Goal: Task Accomplishment & Management: Manage account settings

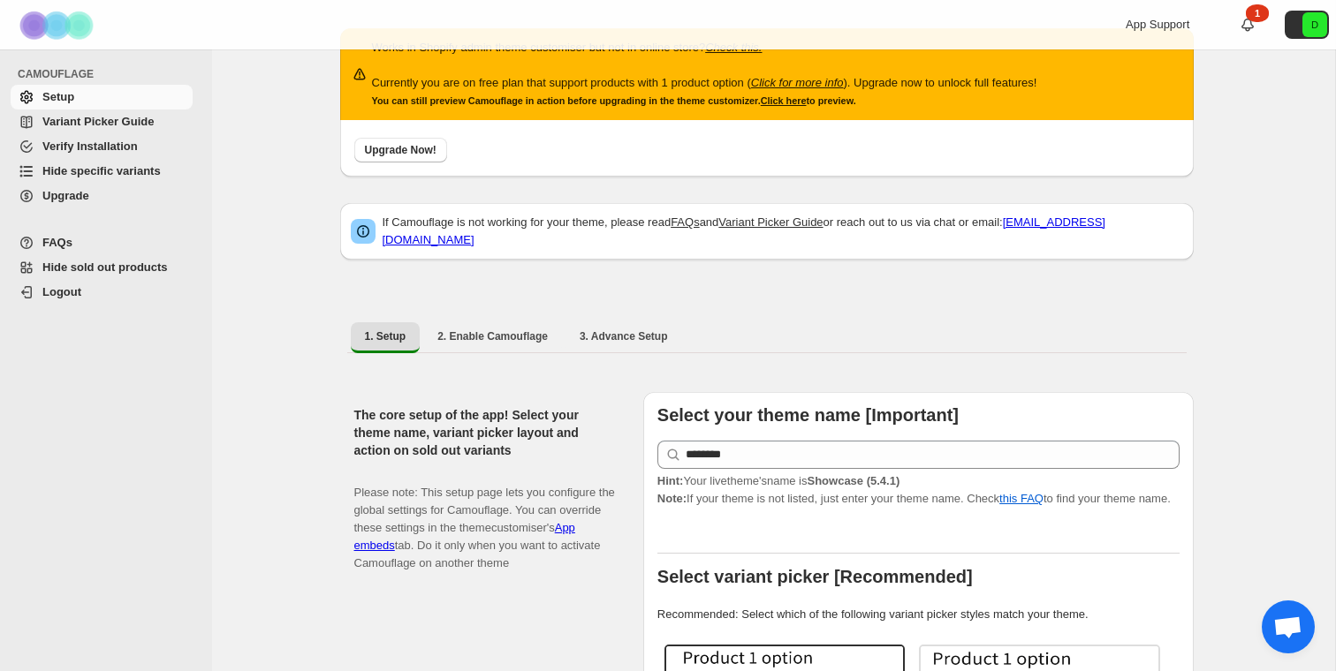
scroll to position [43, 0]
click at [95, 263] on span "Hide sold out products" at bounding box center [104, 267] width 125 height 13
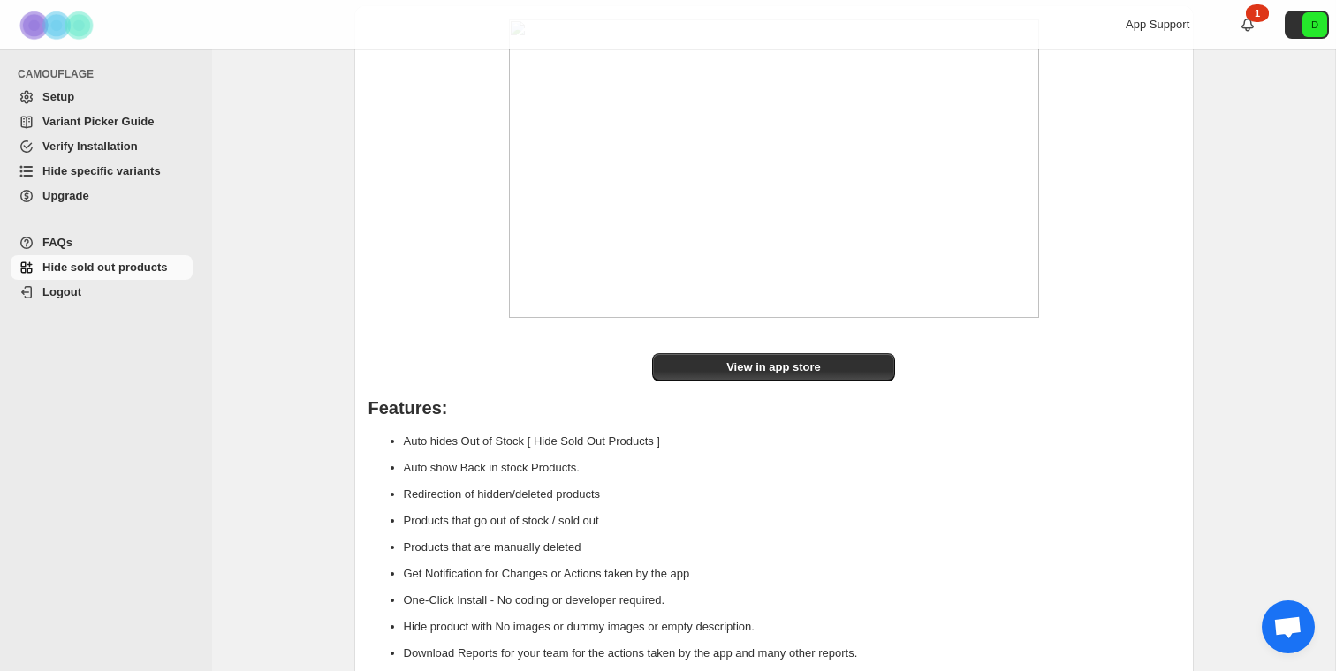
scroll to position [208, 0]
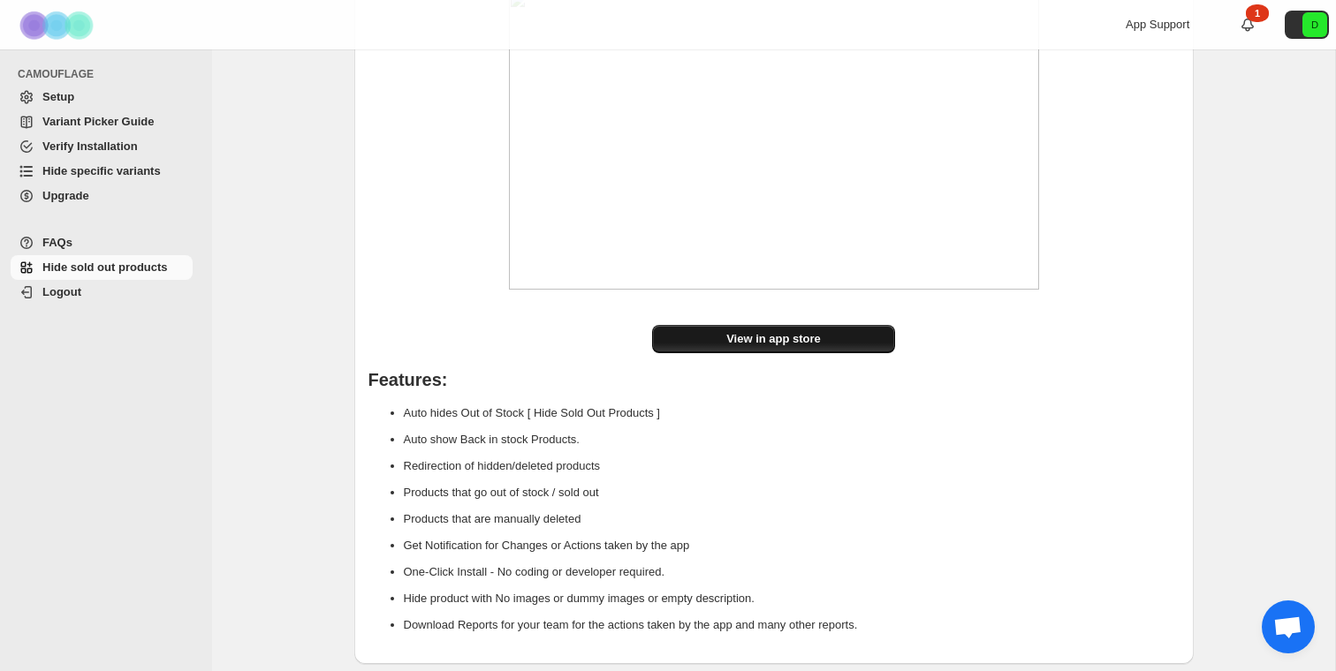
click at [719, 344] on link "View in app store" at bounding box center [773, 339] width 243 height 28
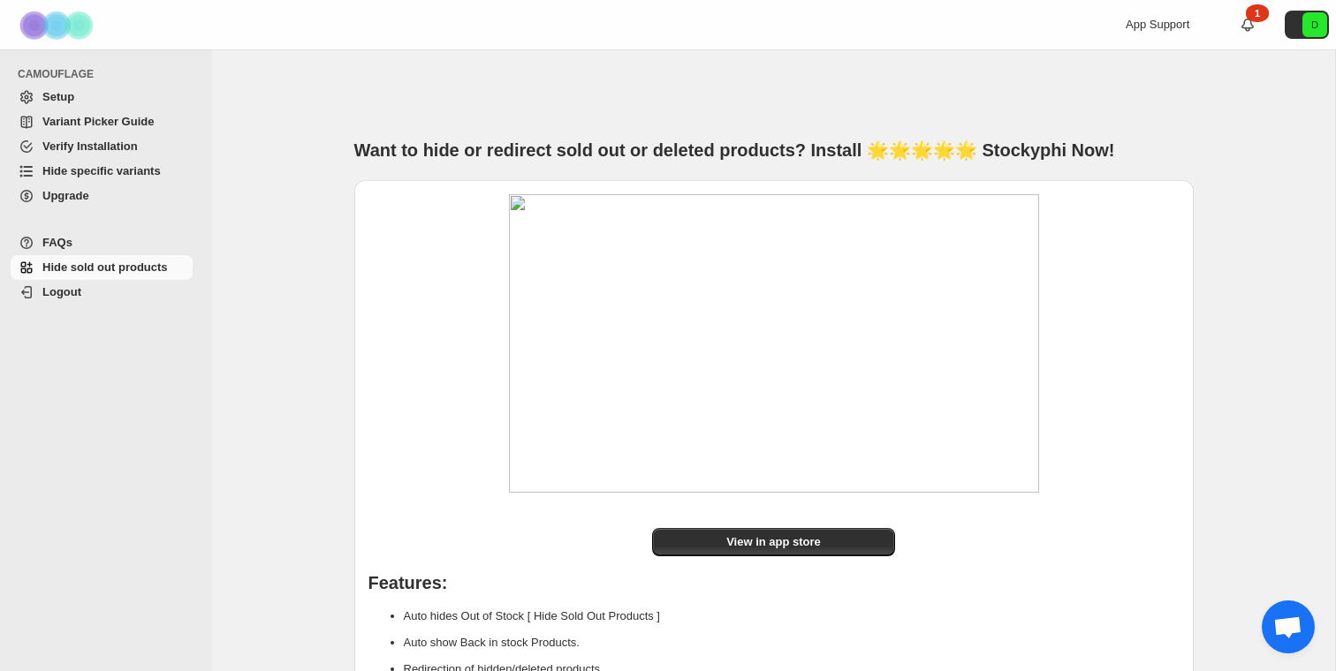
click at [59, 96] on span "Setup" at bounding box center [58, 96] width 32 height 13
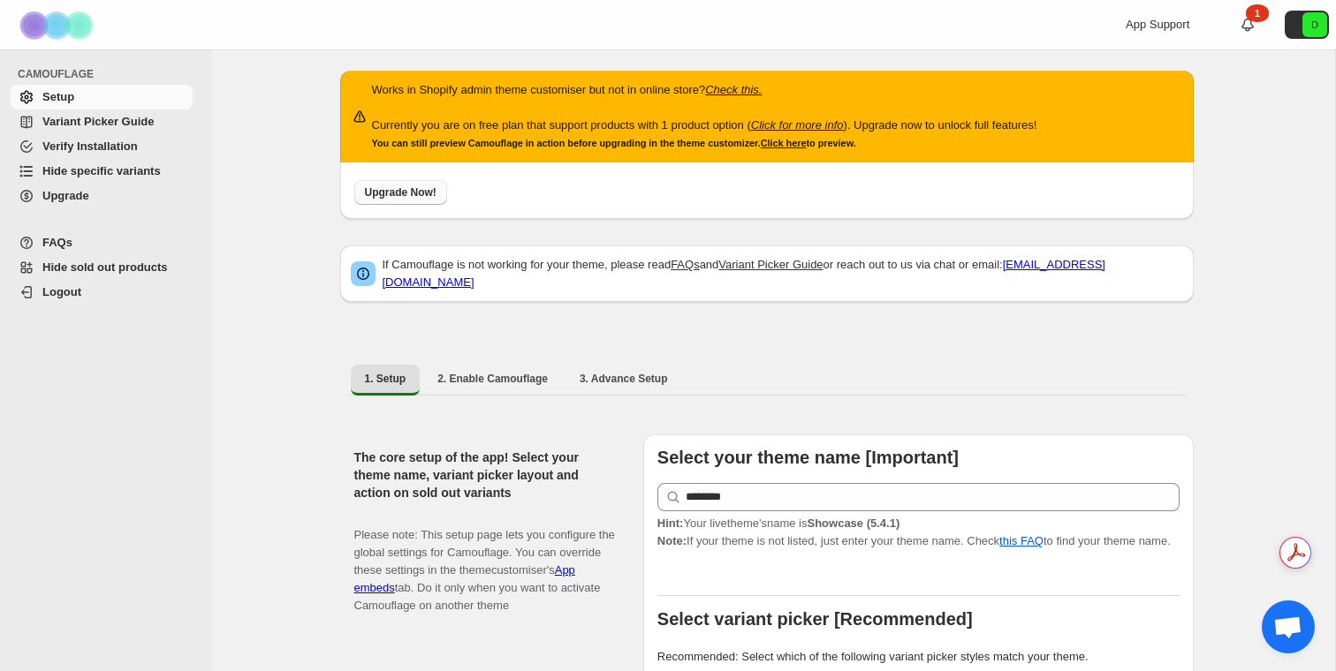
click at [413, 200] on button "Upgrade Now!" at bounding box center [400, 192] width 93 height 25
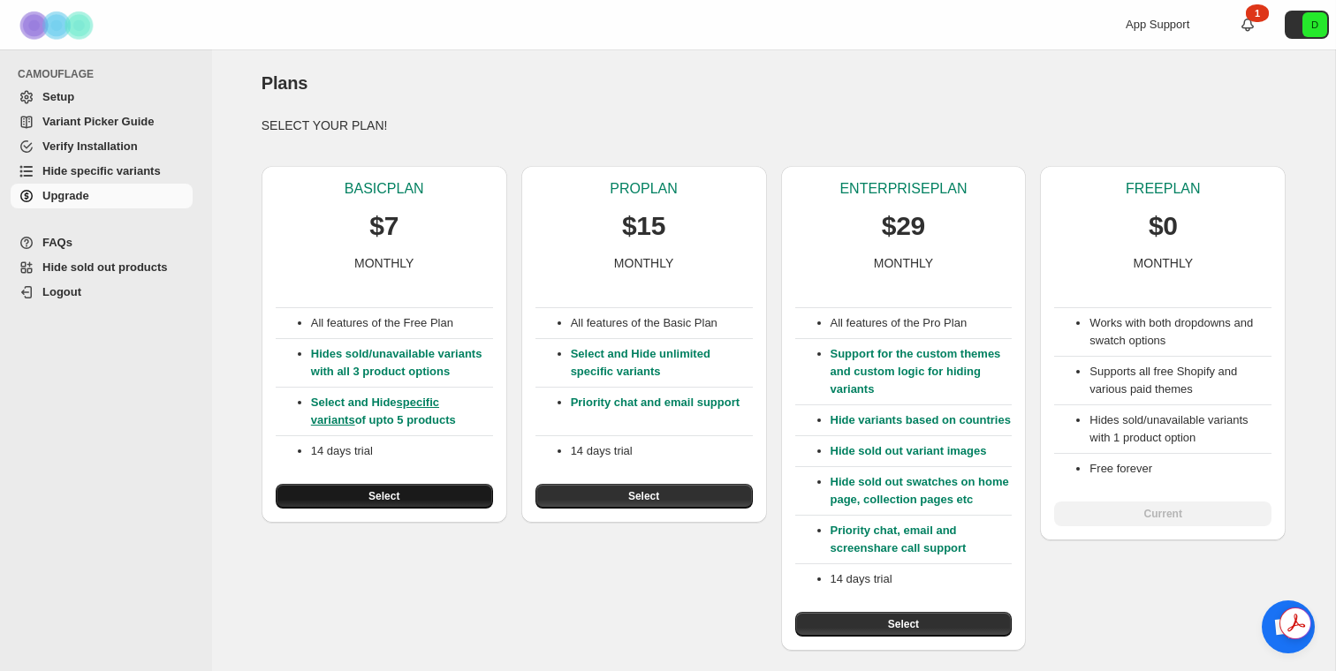
click at [403, 496] on button "Select" at bounding box center [384, 496] width 217 height 25
